Goal: Check status: Check status

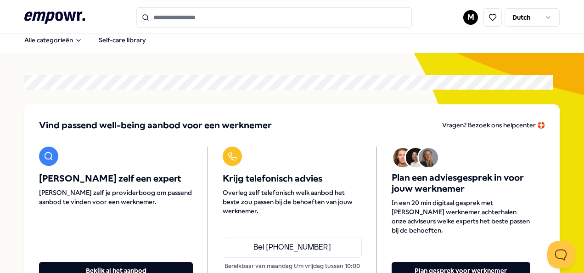
scroll to position [4, 0]
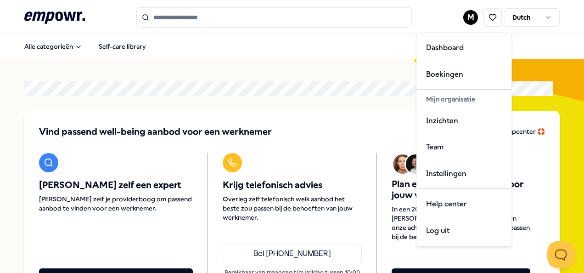
click at [463, 19] on html ".empowr-logo_svg__cls-1{fill:#03032f} M Dutch Alle categorieën Self-care librar…" at bounding box center [292, 136] width 584 height 273
click at [443, 69] on div "Boekingen" at bounding box center [464, 74] width 91 height 27
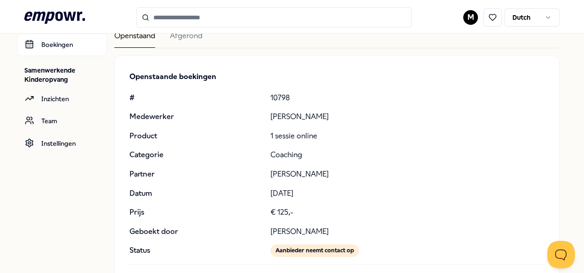
scroll to position [60, 0]
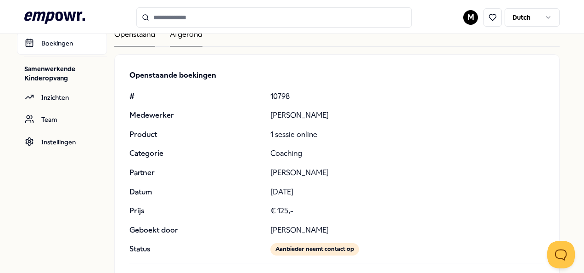
click at [187, 36] on div "Afgerond" at bounding box center [186, 37] width 33 height 18
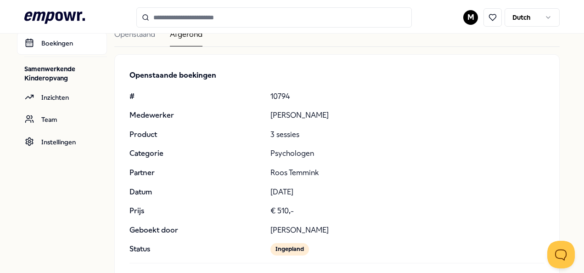
click at [366, 153] on p "Psychologen" at bounding box center [407, 153] width 274 height 12
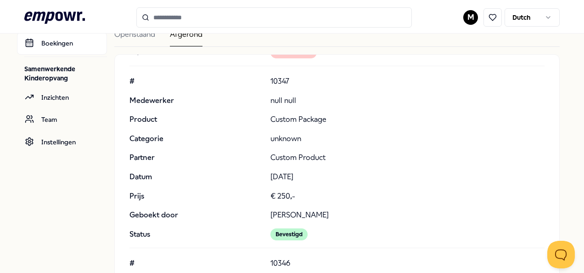
scroll to position [8814, 0]
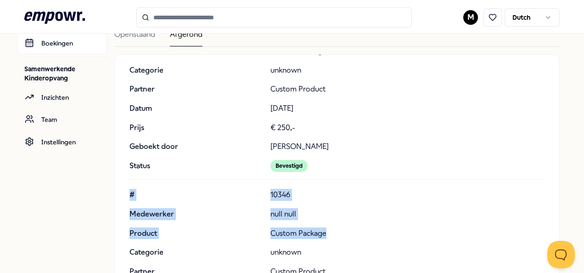
drag, startPoint x: 366, startPoint y: 153, endPoint x: 546, endPoint y: 218, distance: 191.2
click at [546, 218] on div "Openstaande boekingen # 10794 Medewerker [PERSON_NAME] Product 3 sessies Catego…" at bounding box center [337, 224] width 444 height 339
click at [566, 178] on div "[PERSON_NAME] Dashboard Boekingen Samenwerkende Kinderopvang Inzichten Team Ins…" at bounding box center [292, 194] width 584 height 443
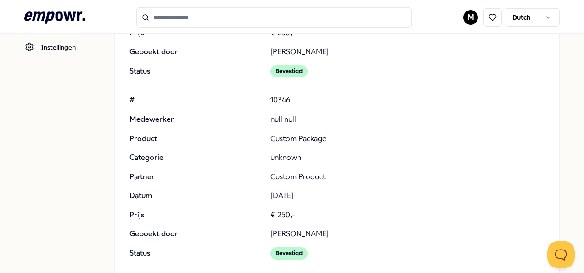
scroll to position [248, 0]
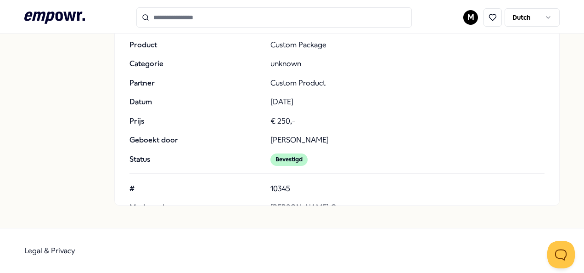
click at [286, 202] on p "[PERSON_NAME] Can" at bounding box center [407, 208] width 274 height 12
drag, startPoint x: 276, startPoint y: 197, endPoint x: 285, endPoint y: 170, distance: 28.9
click at [285, 183] on div "# 10345 Medewerker [PERSON_NAME] Can Product 6x coachingsessies Categorie Coach…" at bounding box center [336, 265] width 415 height 165
drag, startPoint x: 285, startPoint y: 170, endPoint x: 353, endPoint y: 182, distance: 70.0
click at [353, 202] on p "[PERSON_NAME] Can" at bounding box center [407, 208] width 274 height 12
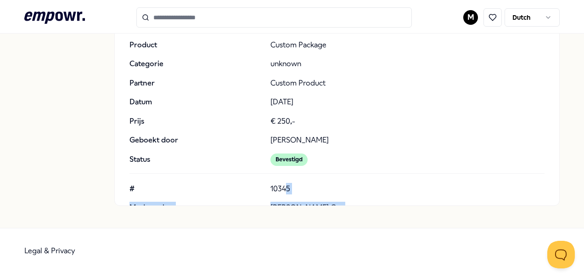
click at [353, 202] on p "[PERSON_NAME] Can" at bounding box center [407, 208] width 274 height 12
drag, startPoint x: 353, startPoint y: 182, endPoint x: 366, endPoint y: 178, distance: 13.6
click at [366, 183] on div "# 10345 Medewerker [PERSON_NAME] Can Product 6x coachingsessies Categorie Coach…" at bounding box center [336, 265] width 415 height 165
click at [351, 202] on p "[PERSON_NAME] Can" at bounding box center [407, 208] width 274 height 12
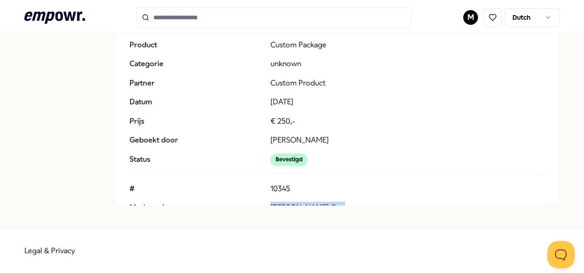
click at [351, 202] on p "[PERSON_NAME] Can" at bounding box center [407, 208] width 274 height 12
drag, startPoint x: 351, startPoint y: 183, endPoint x: 372, endPoint y: 194, distance: 24.2
click at [372, 194] on div "# 10345 Medewerker [PERSON_NAME] Can Product 6x coachingsessies Categorie Coach…" at bounding box center [336, 265] width 415 height 165
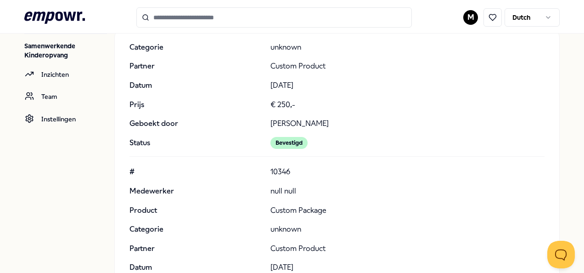
scroll to position [0, 0]
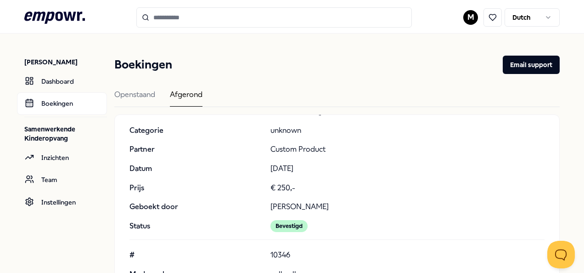
click at [166, 19] on input "Search for products, categories or subcategories" at bounding box center [273, 17] width 275 height 20
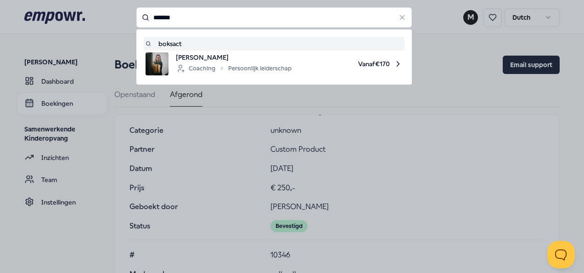
type input "*******"
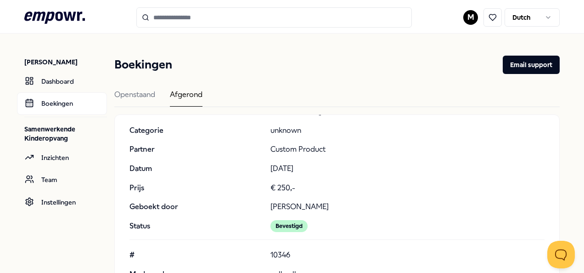
type input "*******"
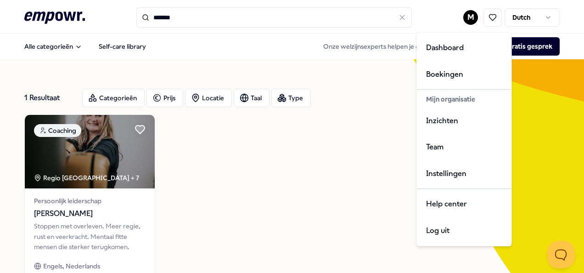
click at [462, 12] on html ".empowr-logo_svg__cls-1{fill:#03032f} ******* M Dutch Alle categorieën Self-car…" at bounding box center [292, 136] width 584 height 273
click at [436, 73] on div "Boekingen" at bounding box center [464, 74] width 91 height 27
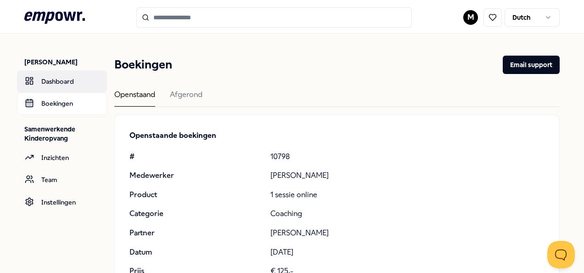
click at [66, 83] on link "Dashboard" at bounding box center [62, 81] width 90 height 22
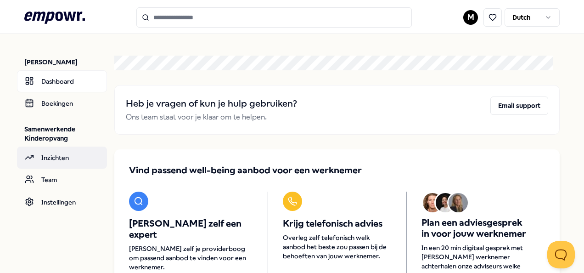
click at [50, 155] on link "Inzichten" at bounding box center [62, 157] width 90 height 22
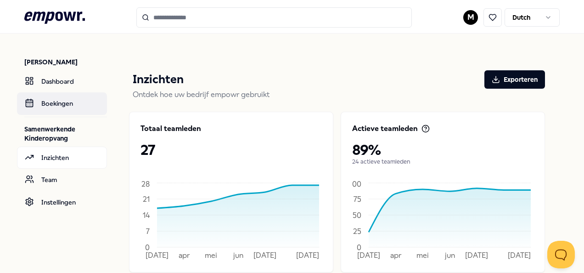
click at [52, 102] on link "Boekingen" at bounding box center [62, 103] width 90 height 22
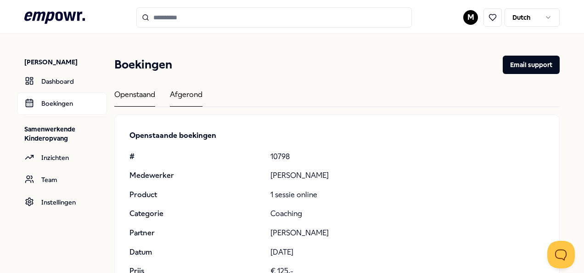
click at [183, 93] on div "Afgerond" at bounding box center [186, 98] width 33 height 18
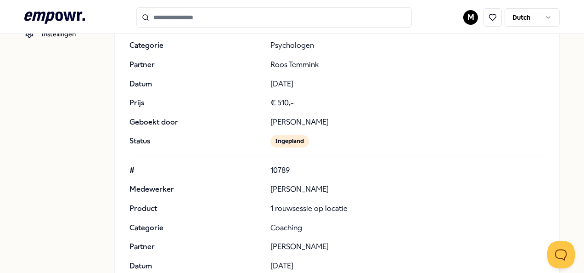
scroll to position [248, 0]
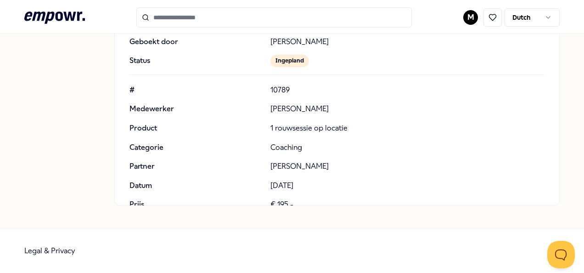
click at [344, 161] on p "[PERSON_NAME]" at bounding box center [407, 166] width 274 height 12
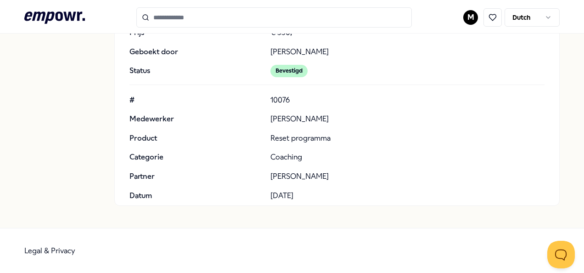
scroll to position [18197, 0]
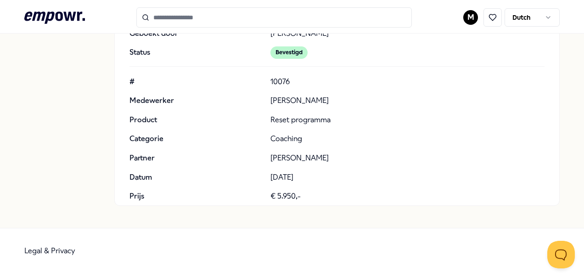
click at [473, 175] on div "# 10076 Medewerker [PERSON_NAME] Product Reset programma Categorie Coaching Par…" at bounding box center [336, 158] width 415 height 165
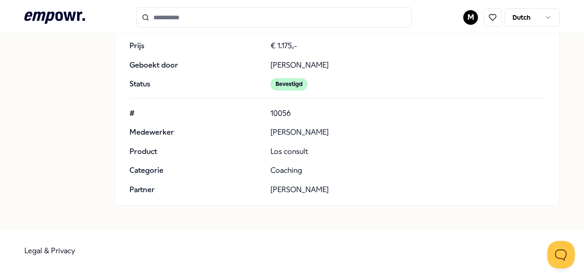
scroll to position [18894, 0]
